Goal: Information Seeking & Learning: Learn about a topic

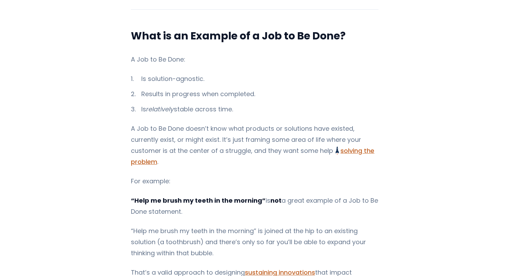
scroll to position [244, 0]
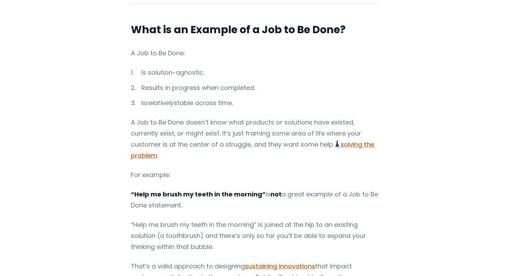
click at [191, 73] on li "Is solution-agnostic." at bounding box center [254, 72] width 247 height 11
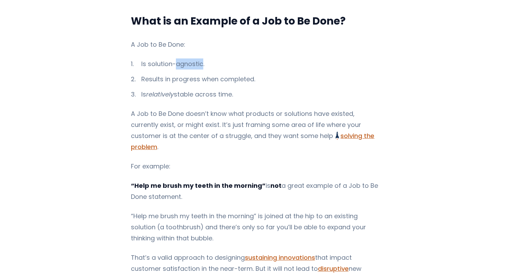
scroll to position [255, 0]
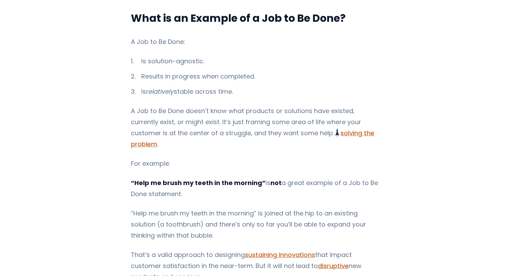
click at [197, 77] on li "Results in progress when completed." at bounding box center [254, 76] width 247 height 11
click at [189, 90] on li "Is relatively stable across time." at bounding box center [254, 91] width 247 height 11
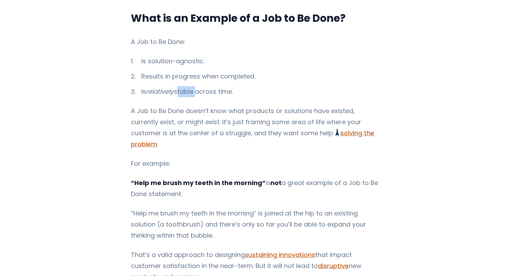
click at [189, 90] on li "Is relatively stable across time." at bounding box center [254, 91] width 247 height 11
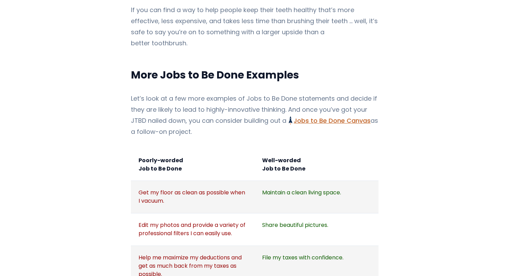
scroll to position [756, 0]
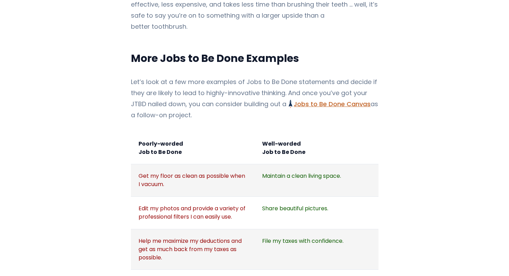
click at [179, 164] on td "Get my floor as clean as possible when I vacuum." at bounding box center [193, 180] width 124 height 33
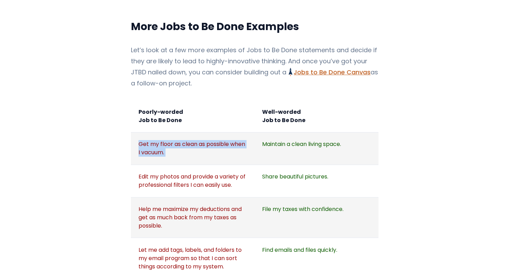
scroll to position [791, 0]
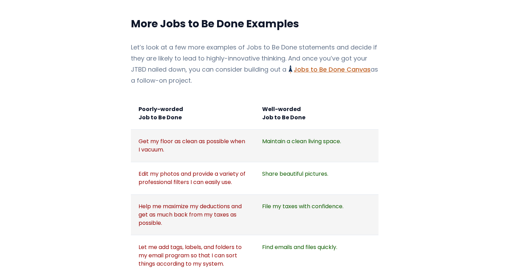
click at [178, 162] on td "Edit my photos and provide a variety of professional filters I can easily use." at bounding box center [193, 178] width 124 height 33
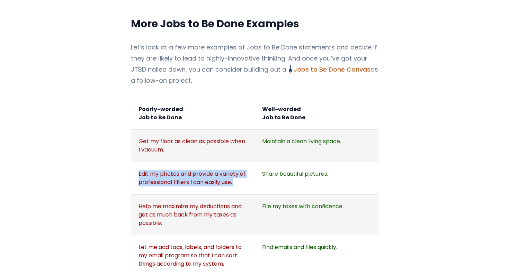
click at [178, 162] on td "Edit my photos and provide a variety of professional filters I can easily use." at bounding box center [193, 178] width 124 height 33
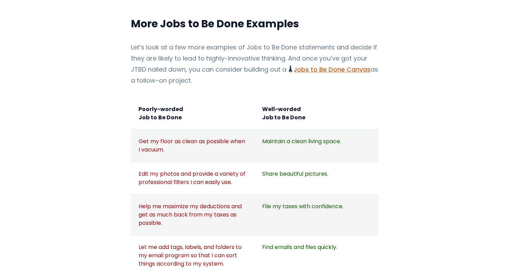
click at [159, 195] on td "Help me maximize my deductions and get as much back from my taxes as possible." at bounding box center [193, 215] width 124 height 41
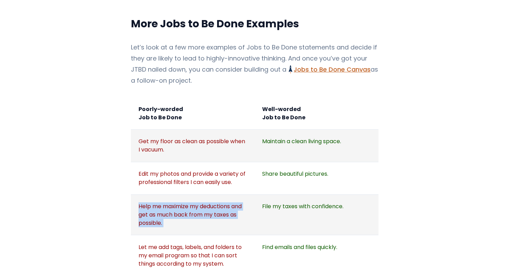
click at [159, 195] on td "Help me maximize my deductions and get as much back from my taxes as possible." at bounding box center [193, 215] width 124 height 41
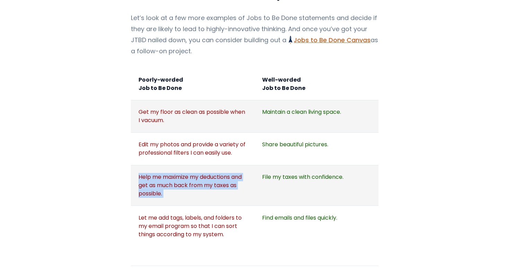
scroll to position [823, 0]
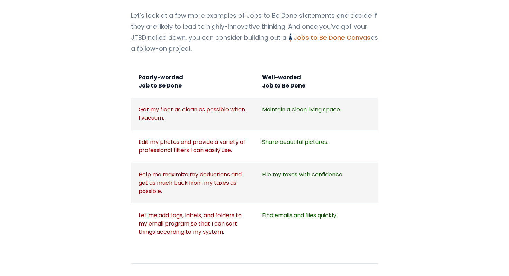
click at [156, 204] on td "Let me add tags, labels, and folders to my email program so that I can sort thi…" at bounding box center [193, 224] width 124 height 40
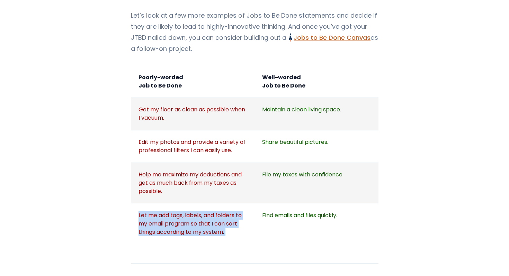
click at [156, 204] on td "Let me add tags, labels, and folders to my email program so that I can sort thi…" at bounding box center [193, 224] width 124 height 40
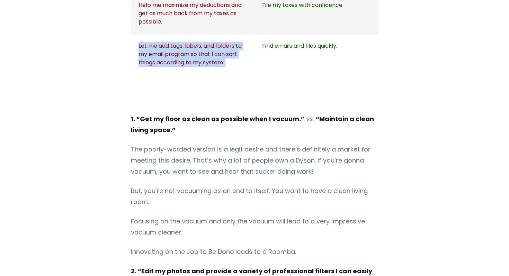
scroll to position [1007, 0]
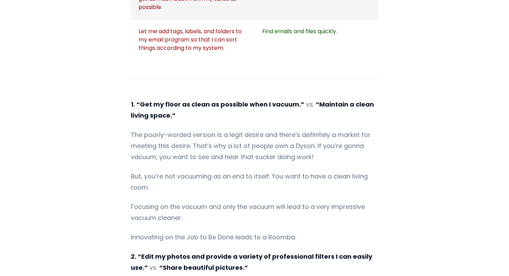
click at [135, 171] on p "But, you’re not vacuuming as an end to itself. You want to have a clean living …" at bounding box center [254, 182] width 247 height 22
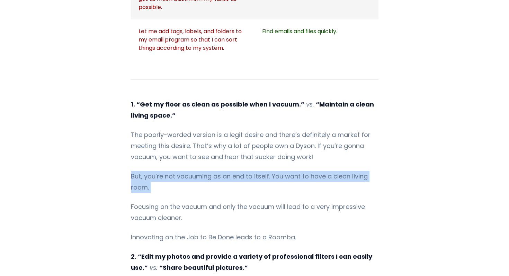
click at [135, 171] on p "But, you’re not vacuuming as an end to itself. You want to have a clean living …" at bounding box center [254, 182] width 247 height 22
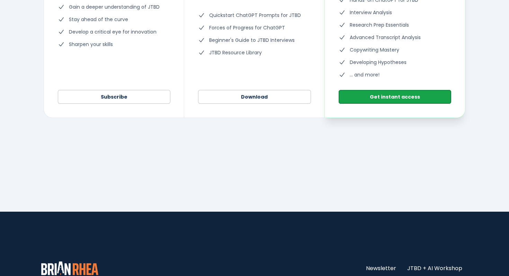
scroll to position [2001, 0]
